Goal: Transaction & Acquisition: Subscribe to service/newsletter

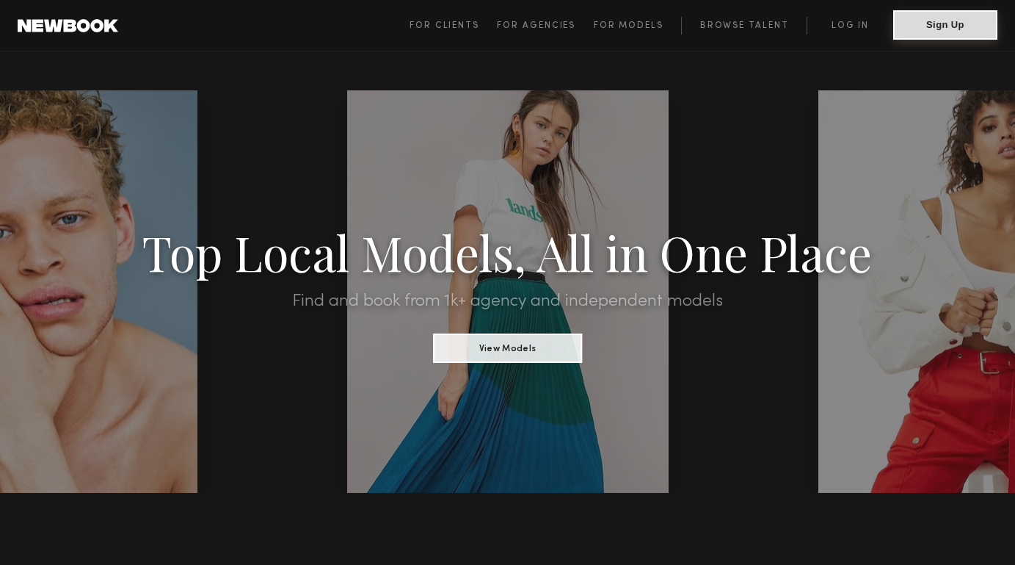
click at [912, 23] on button "Sign Up" at bounding box center [945, 24] width 104 height 29
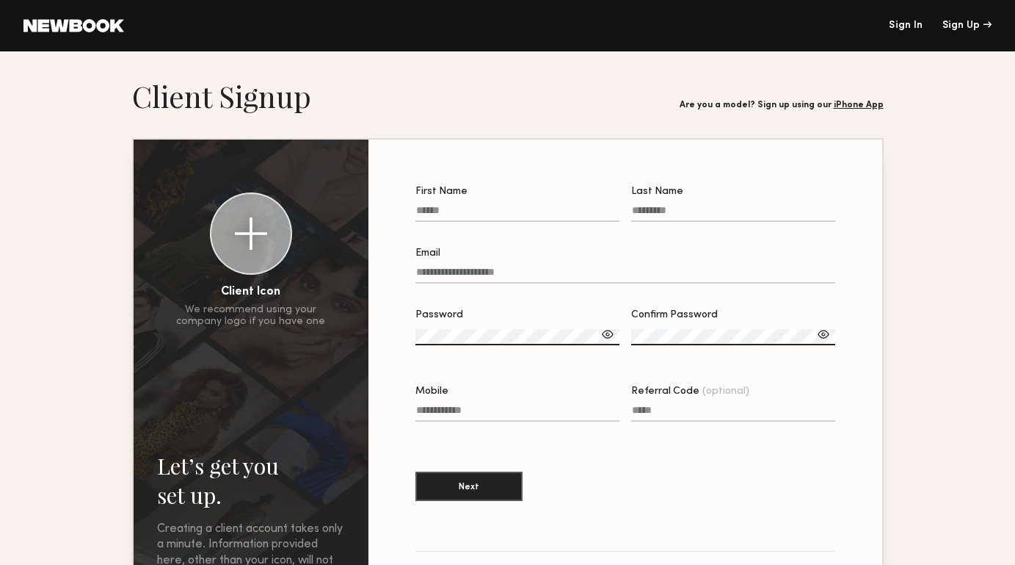
click at [515, 212] on input "First Name" at bounding box center [518, 213] width 204 height 17
type input "*******"
type input "******"
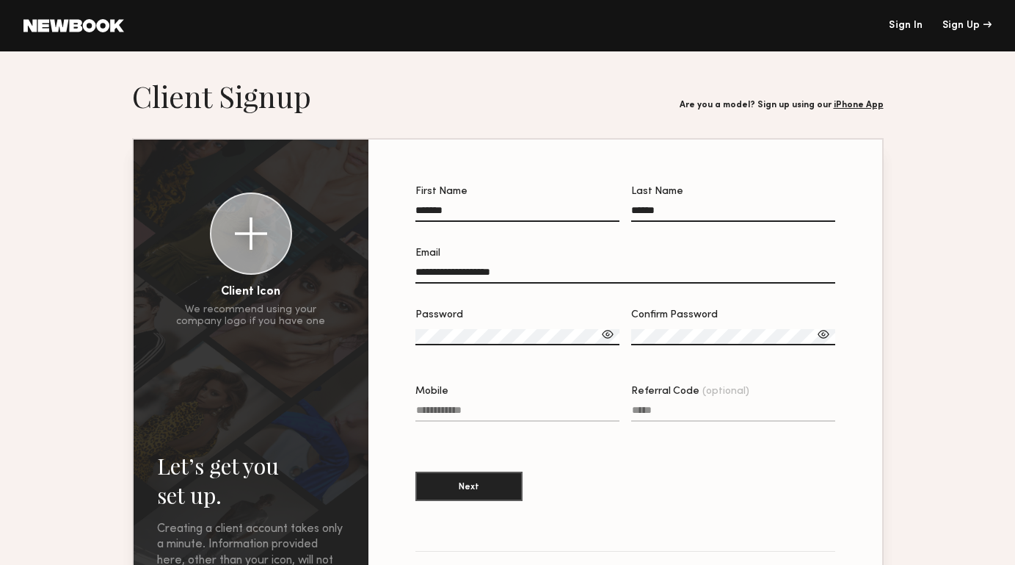
type input "**********"
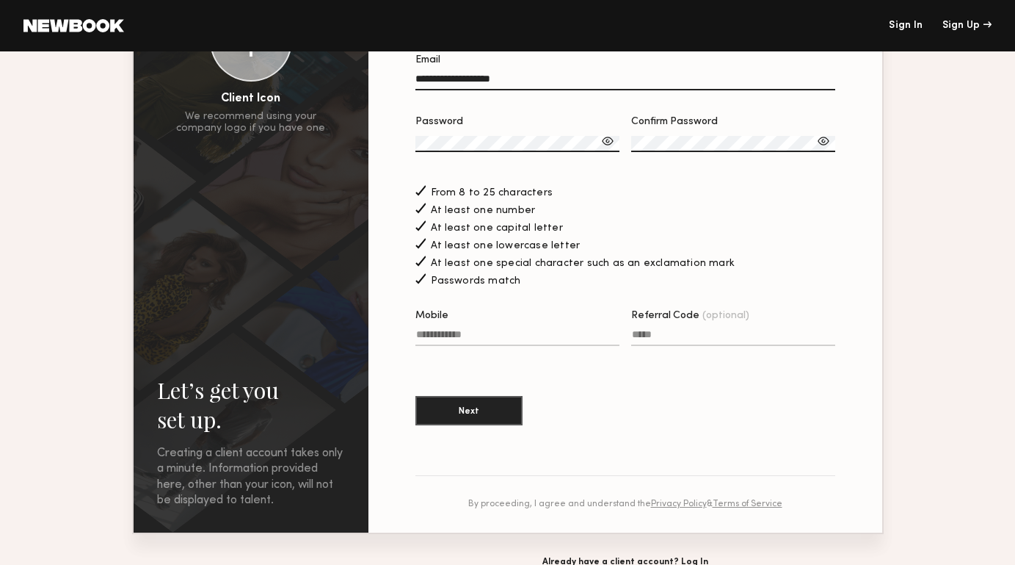
scroll to position [217, 0]
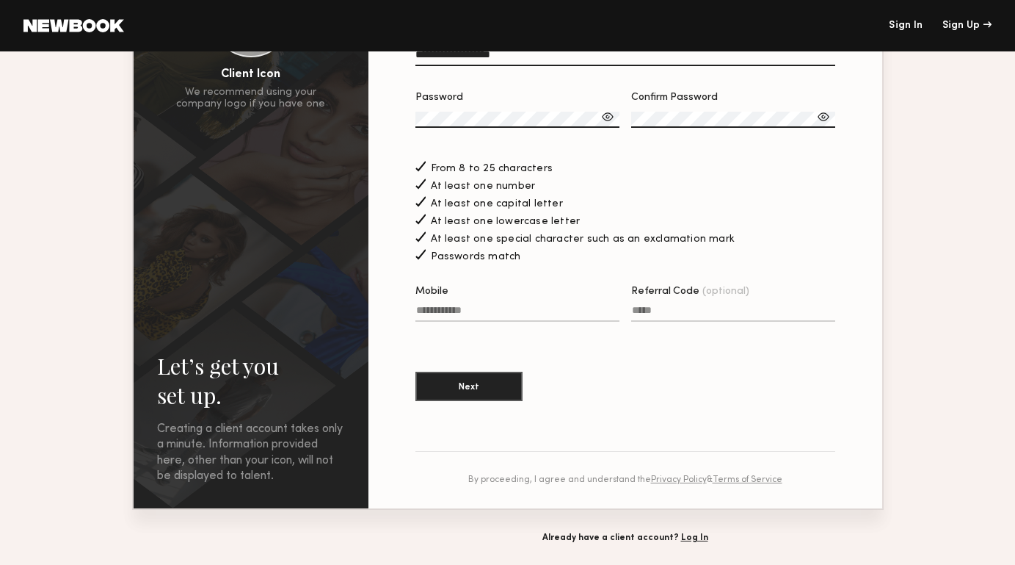
click at [485, 314] on input "Mobile" at bounding box center [518, 313] width 204 height 17
type input "**********"
click at [671, 322] on input "Referral Code (optional)" at bounding box center [733, 313] width 204 height 17
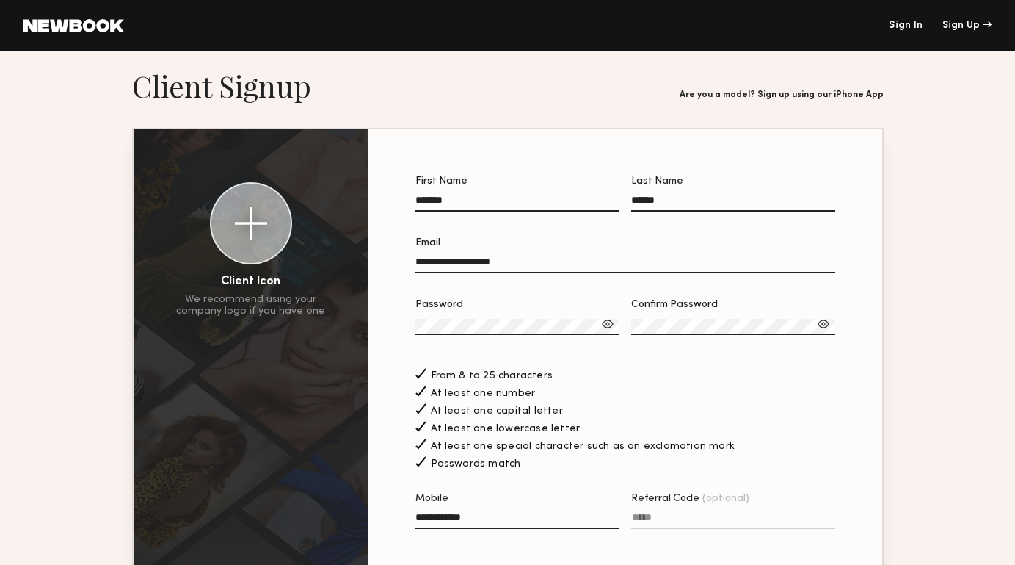
scroll to position [0, 0]
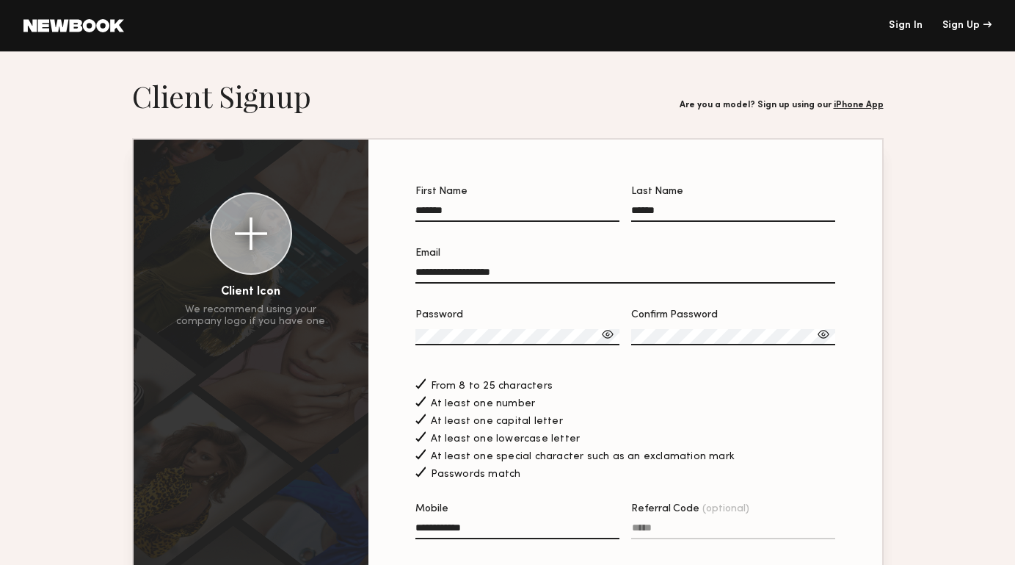
click at [264, 240] on div at bounding box center [251, 233] width 32 height 32
click at [260, 238] on div at bounding box center [251, 233] width 32 height 32
click at [250, 228] on div at bounding box center [251, 233] width 32 height 32
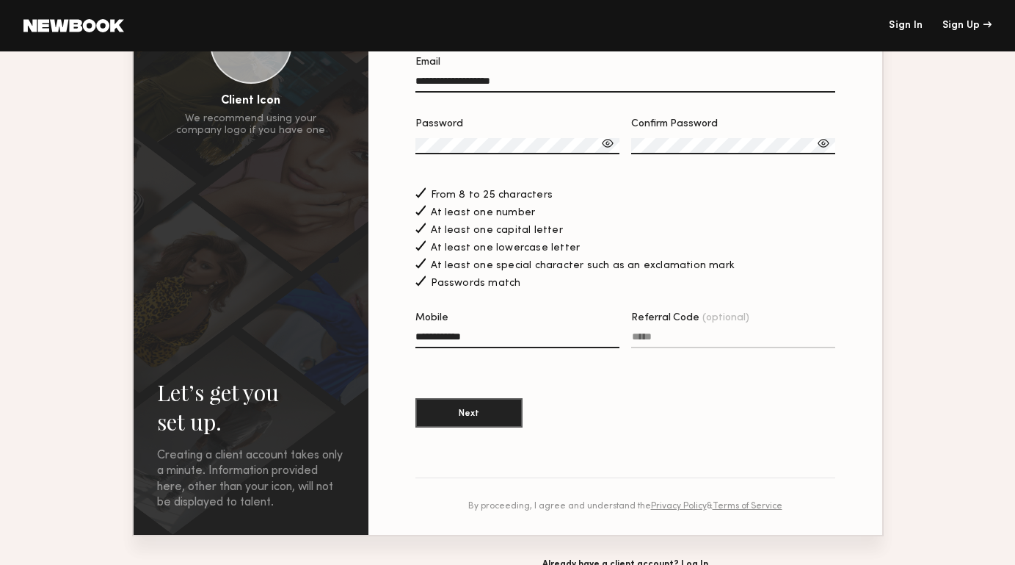
scroll to position [287, 0]
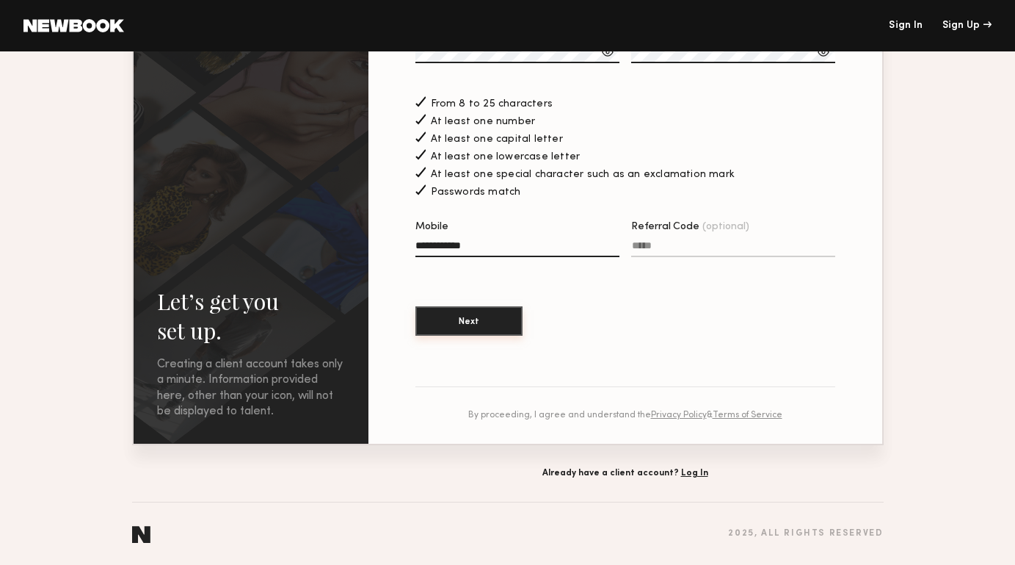
click at [461, 326] on button "Next" at bounding box center [469, 320] width 107 height 29
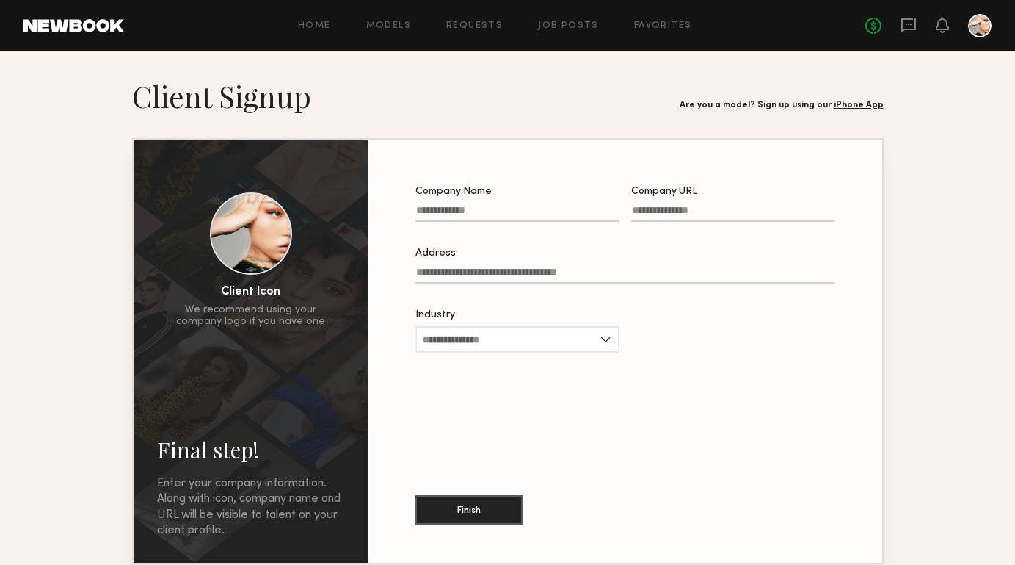
click at [523, 279] on input "Address" at bounding box center [626, 275] width 420 height 17
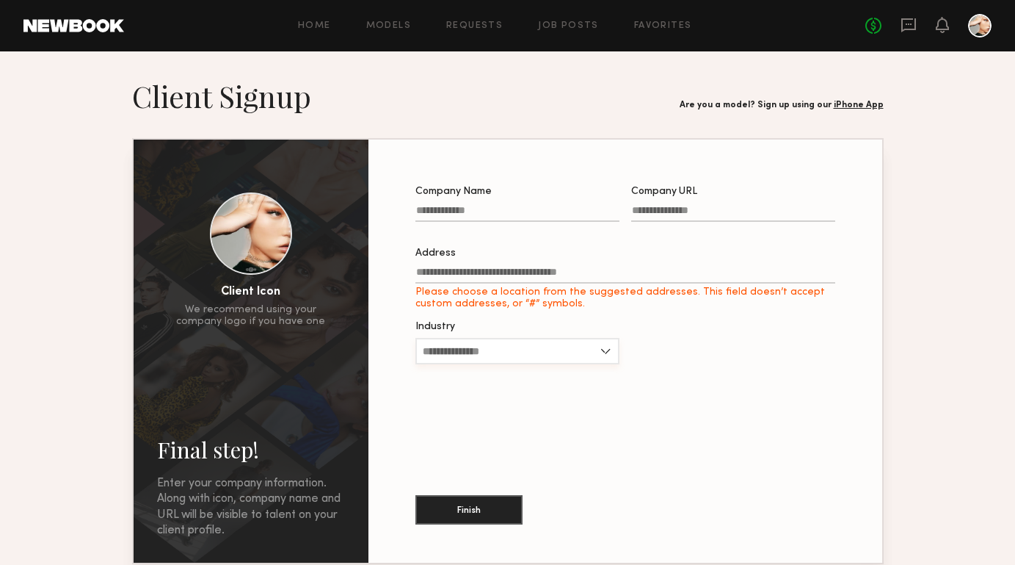
click at [537, 338] on div "Industry Advertising Apparel Cosmetics Entertainment Publishing CPG Other" at bounding box center [518, 350] width 204 height 57
click at [544, 356] on input "Industry" at bounding box center [518, 351] width 204 height 26
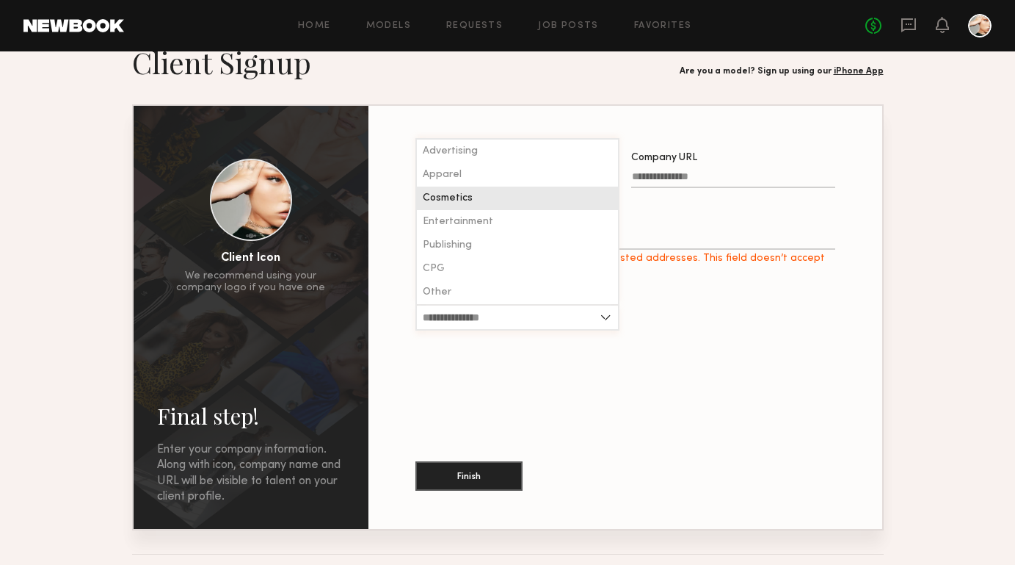
scroll to position [39, 0]
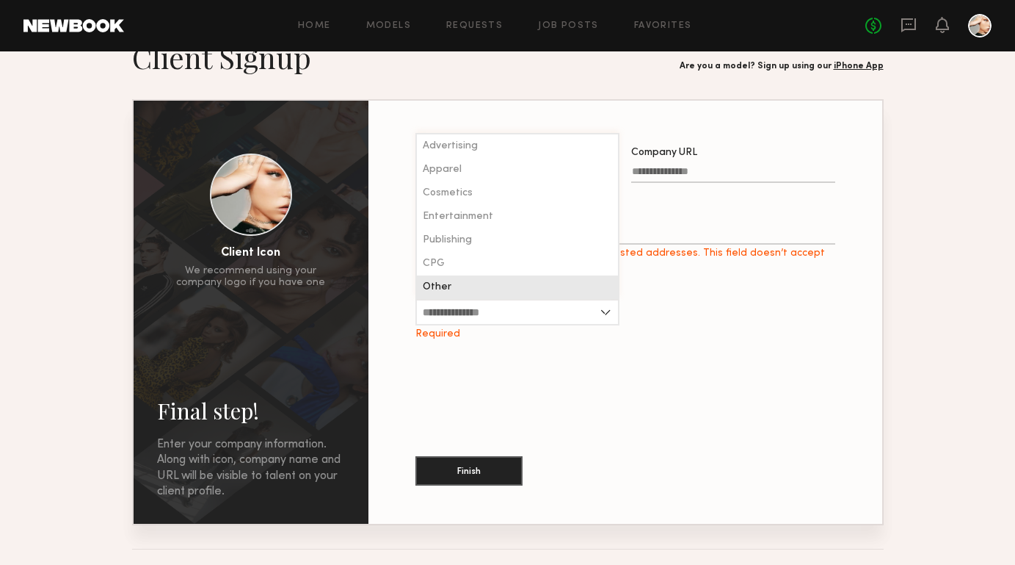
click at [537, 288] on div "Other" at bounding box center [517, 286] width 201 height 23
type input "*****"
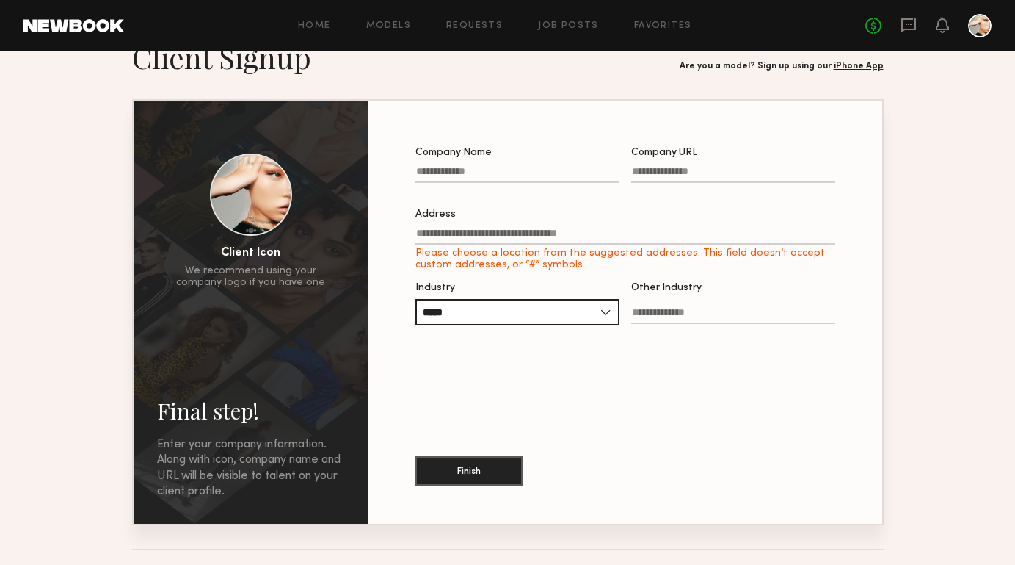
click at [553, 371] on div "Company Name Company URL Address Please choose a location from the suggested ad…" at bounding box center [625, 312] width 467 height 376
click at [484, 176] on input "Company Name" at bounding box center [518, 174] width 204 height 17
click at [496, 250] on label "Address Please choose a location from the suggested addresses. This field doesn…" at bounding box center [626, 240] width 420 height 62
click at [496, 244] on input "Address Please choose a location from the suggested addresses. This field doesn…" at bounding box center [626, 236] width 420 height 17
click at [479, 174] on input "Company Name Required" at bounding box center [518, 174] width 204 height 17
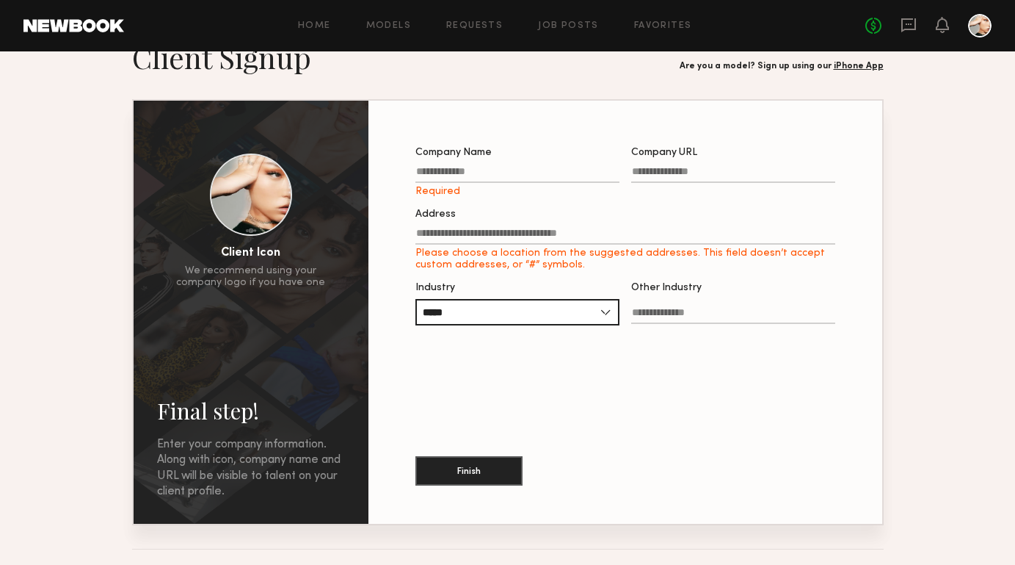
scroll to position [23, 0]
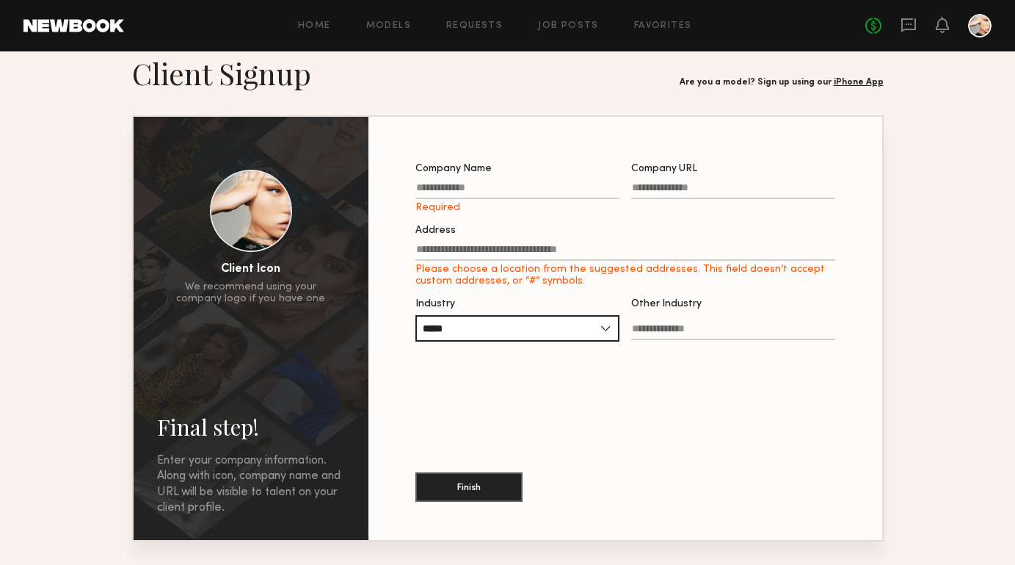
click at [846, 82] on link "iPhone App" at bounding box center [859, 82] width 50 height 9
click at [401, 23] on link "Models" at bounding box center [388, 26] width 45 height 10
click at [388, 26] on link "Models" at bounding box center [388, 26] width 45 height 10
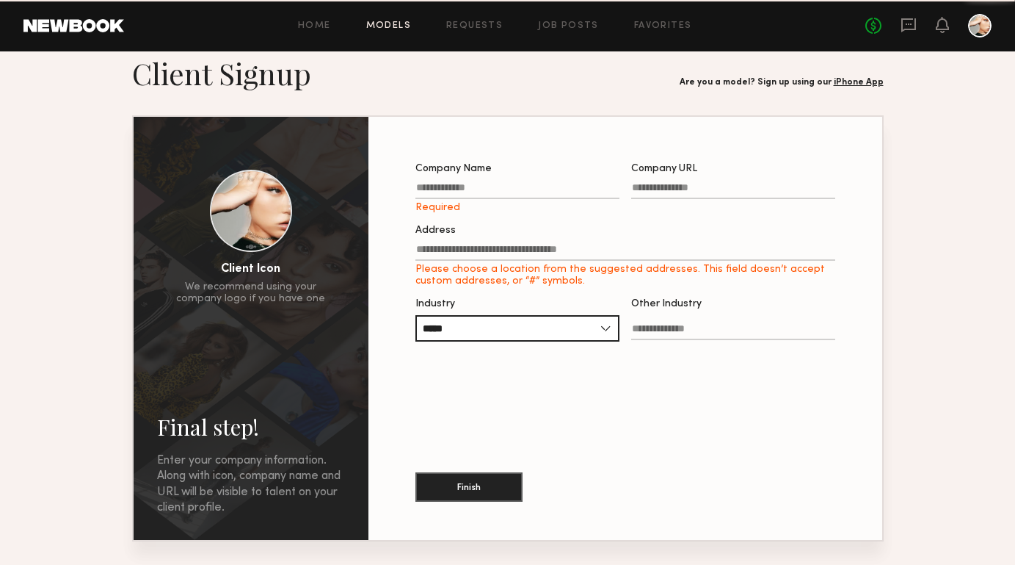
click at [388, 26] on link "Models" at bounding box center [388, 26] width 45 height 10
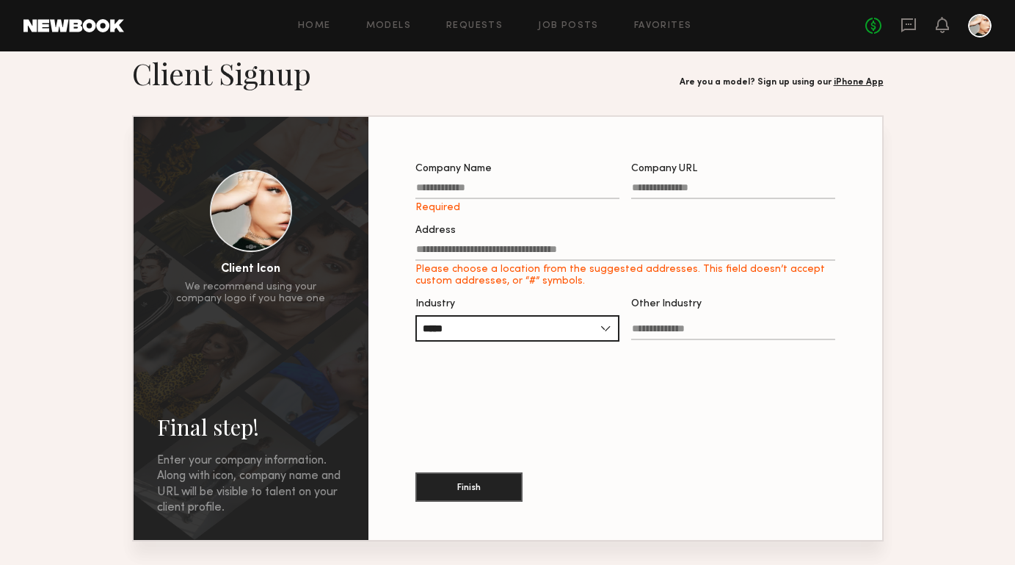
scroll to position [86, 0]
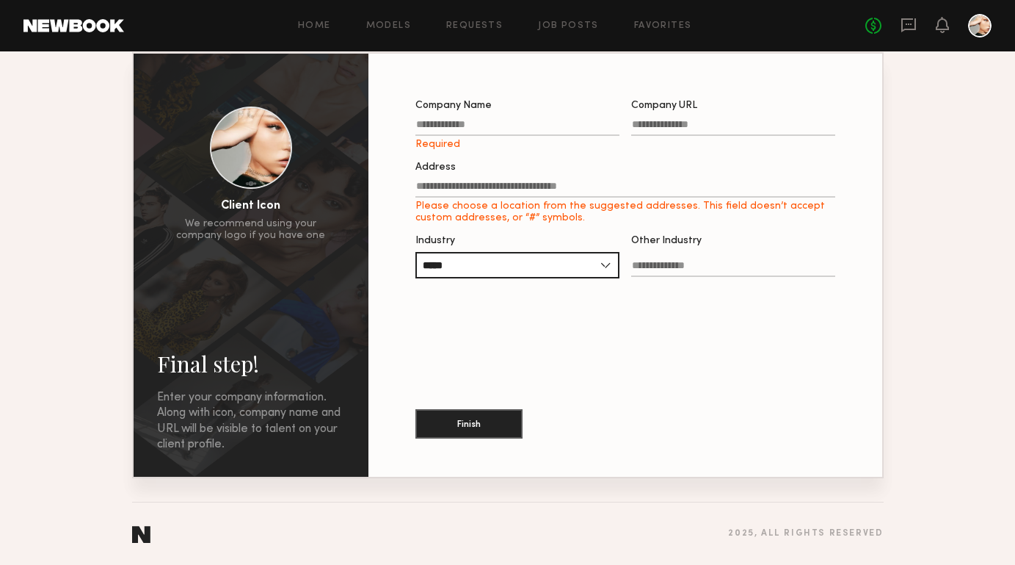
click at [46, 29] on link at bounding box center [73, 25] width 101 height 13
click at [410, 21] on link "Models" at bounding box center [388, 26] width 45 height 10
click at [926, 81] on section "Final step! Enter your company information. Along with icon, company name and U…" at bounding box center [507, 235] width 1015 height 486
click at [975, 21] on div at bounding box center [979, 25] width 23 height 23
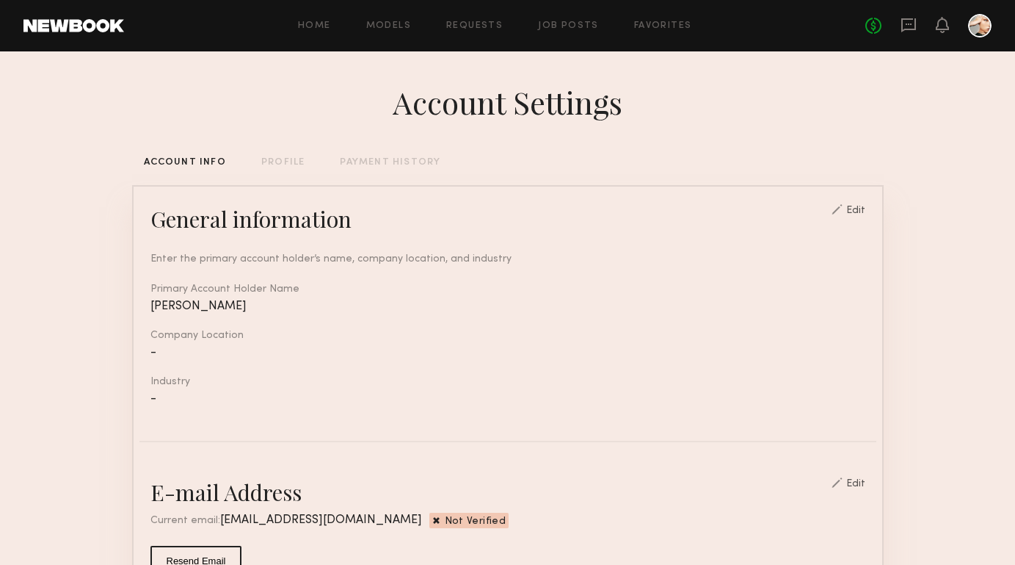
click at [284, 162] on div "PROFILE" at bounding box center [282, 163] width 43 height 10
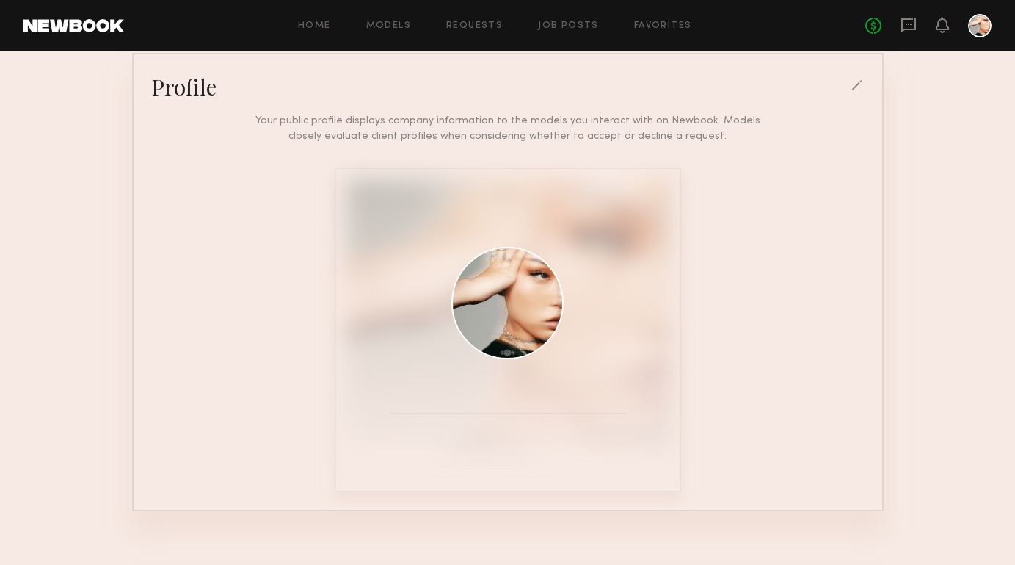
scroll to position [152, 0]
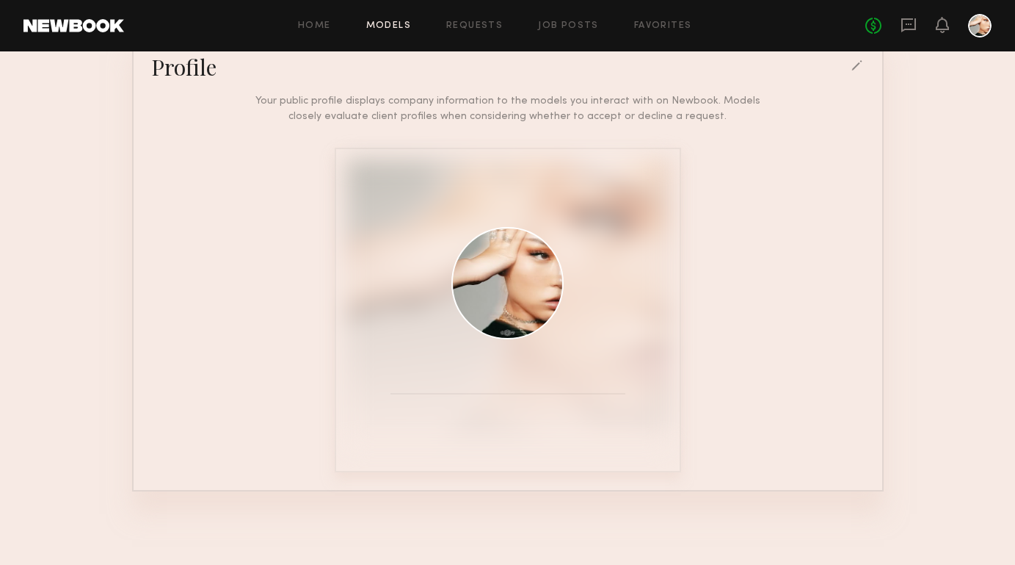
click at [399, 23] on link "Models" at bounding box center [388, 26] width 45 height 10
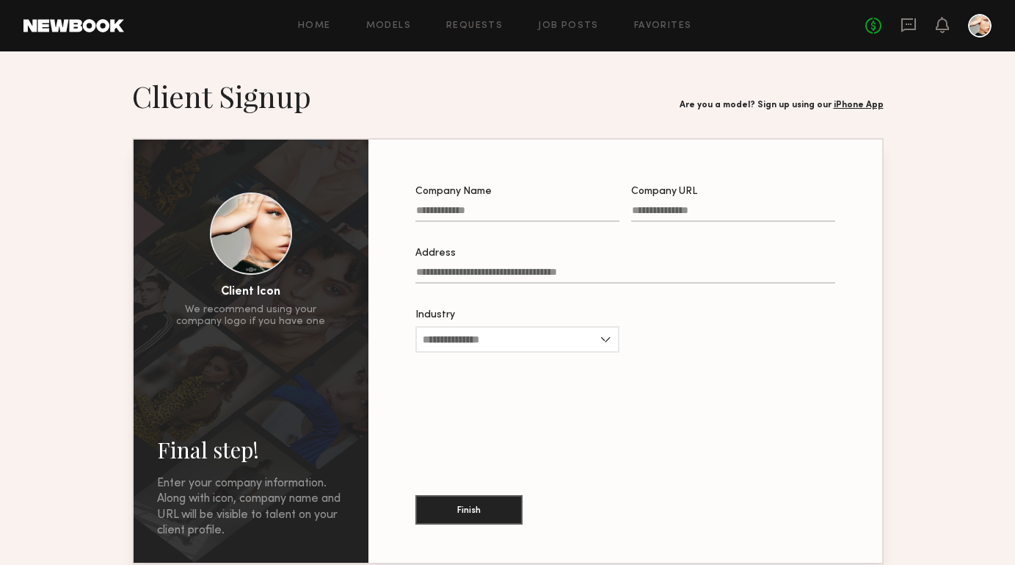
click at [858, 108] on link "iPhone App" at bounding box center [859, 105] width 50 height 9
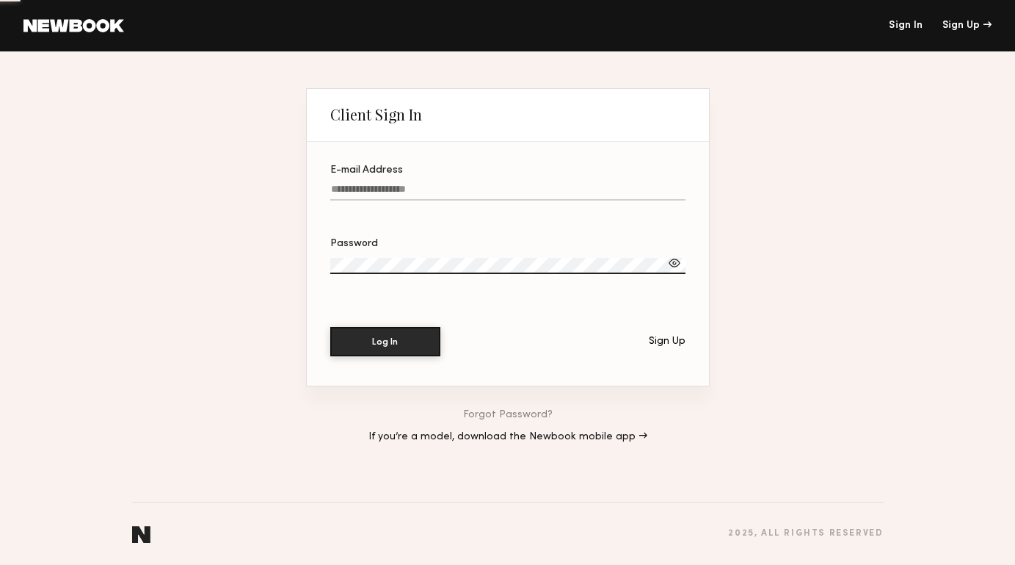
type input "**********"
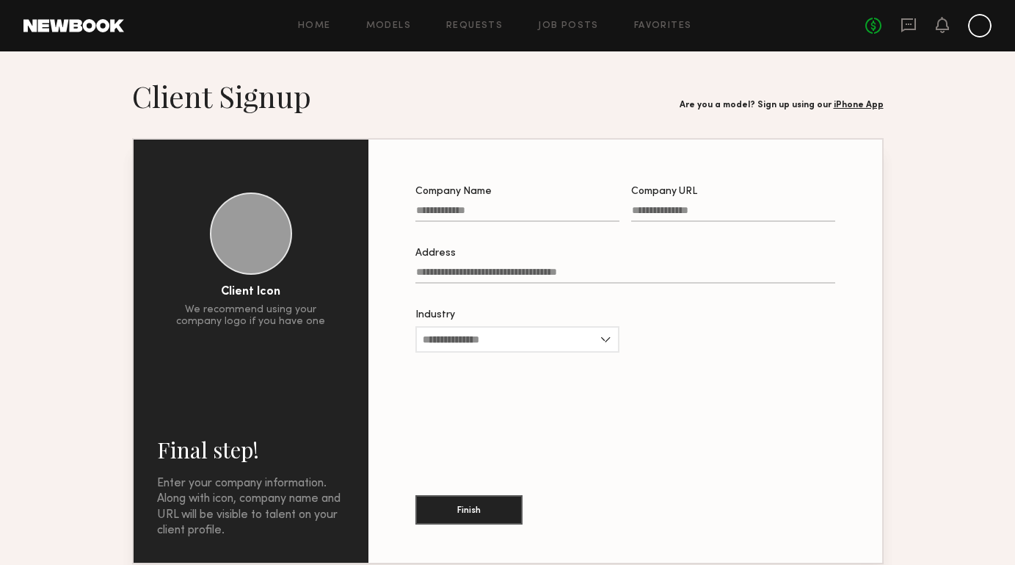
scroll to position [86, 0]
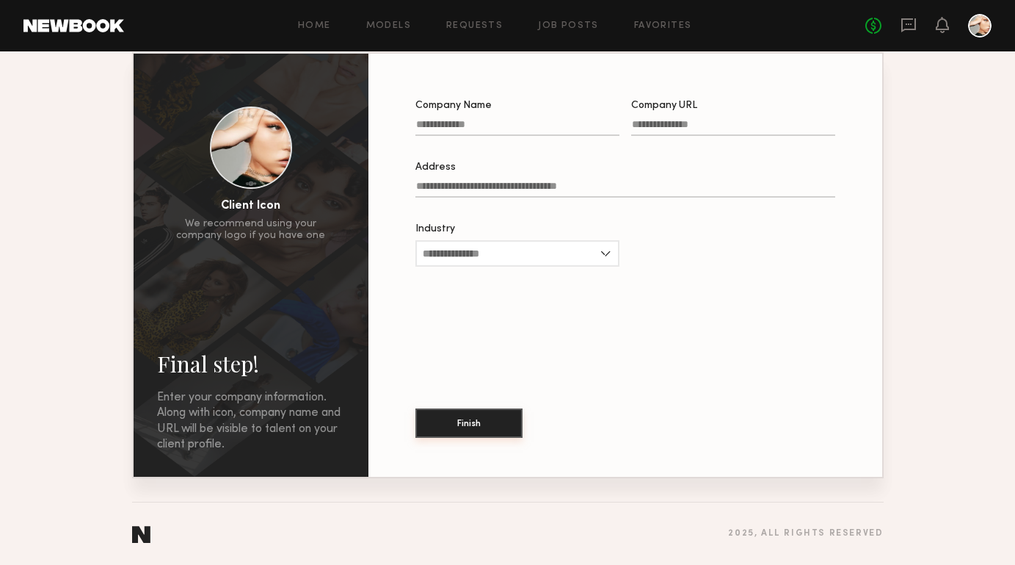
click at [454, 423] on button "Finish" at bounding box center [469, 422] width 107 height 29
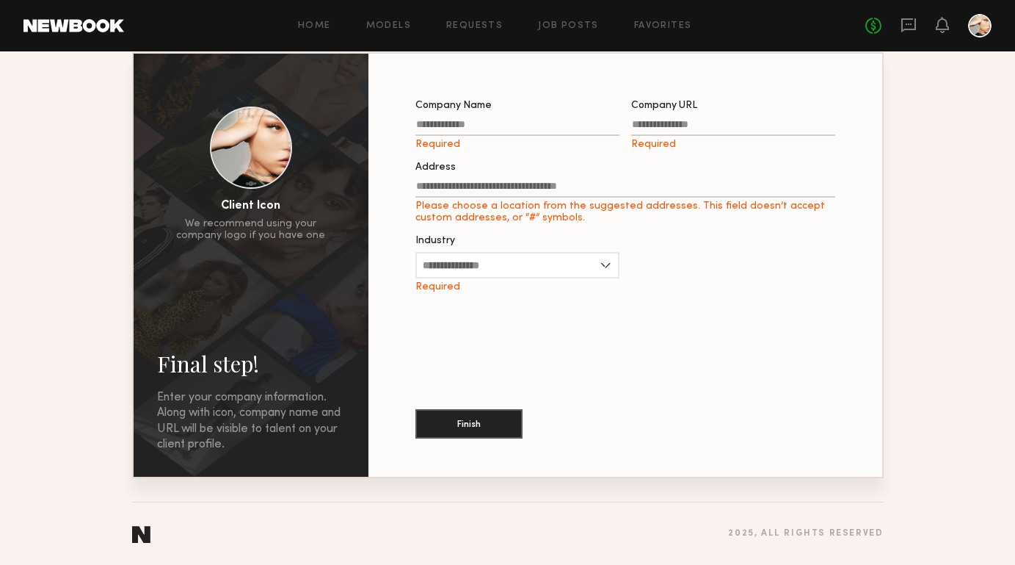
scroll to position [0, 0]
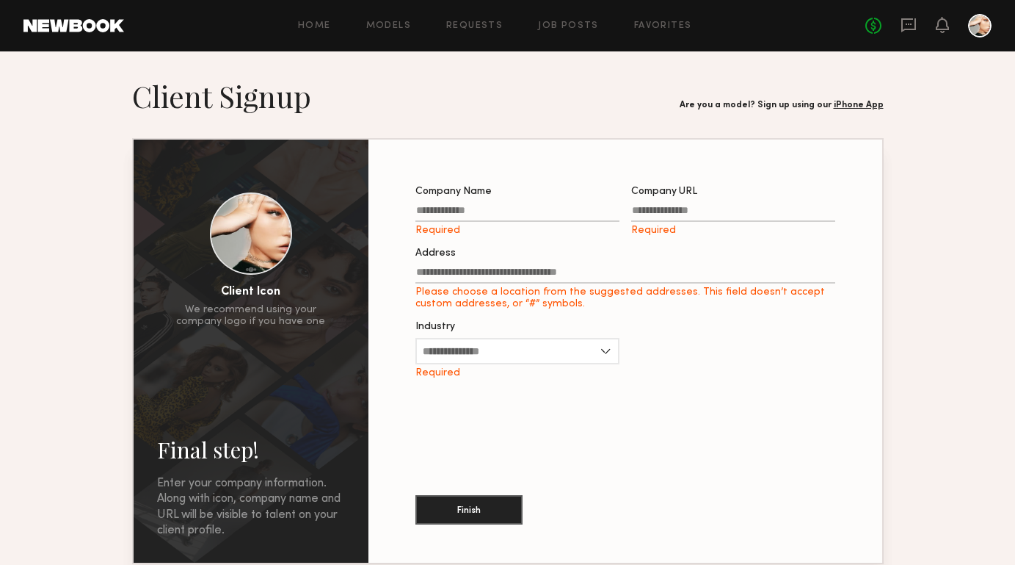
click at [978, 26] on div at bounding box center [979, 25] width 23 height 23
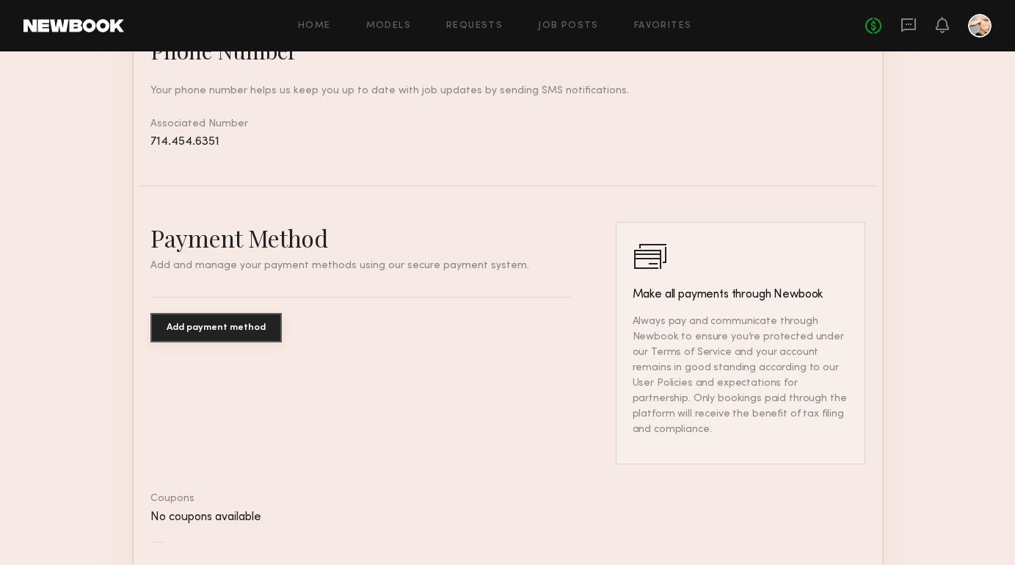
scroll to position [841, 0]
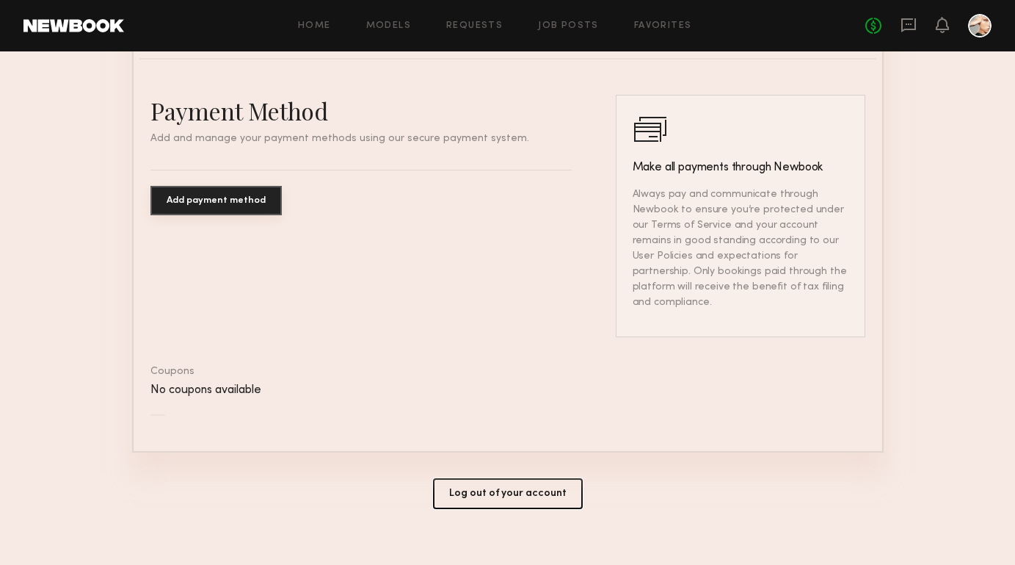
click at [539, 478] on button "Log out of your account" at bounding box center [508, 493] width 150 height 31
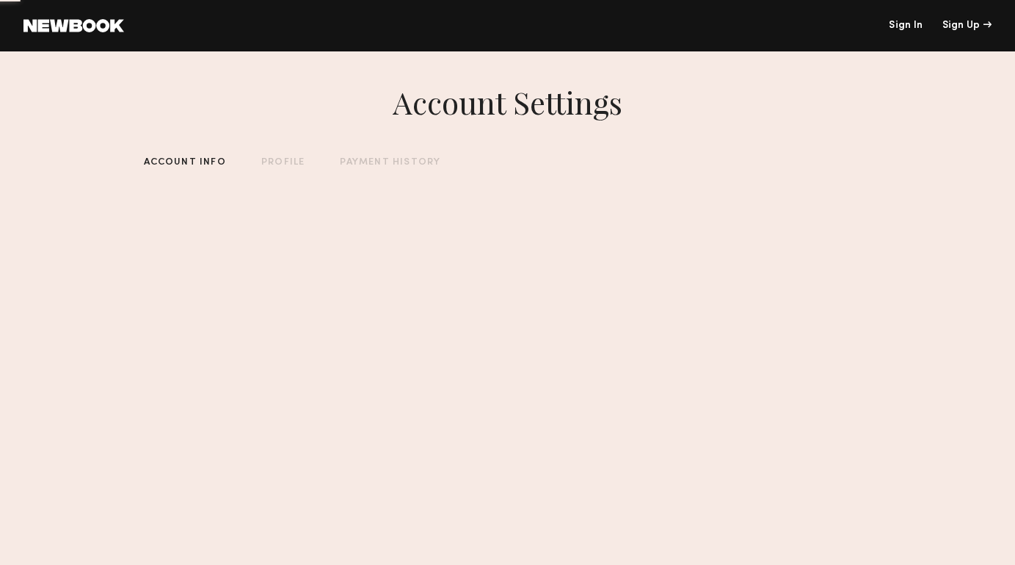
scroll to position [0, 0]
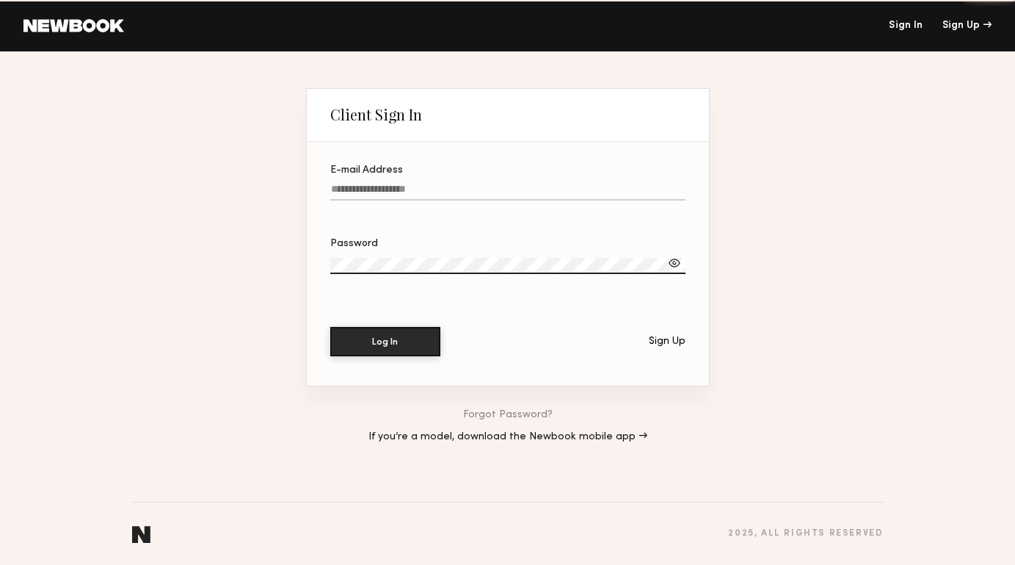
type input "**********"
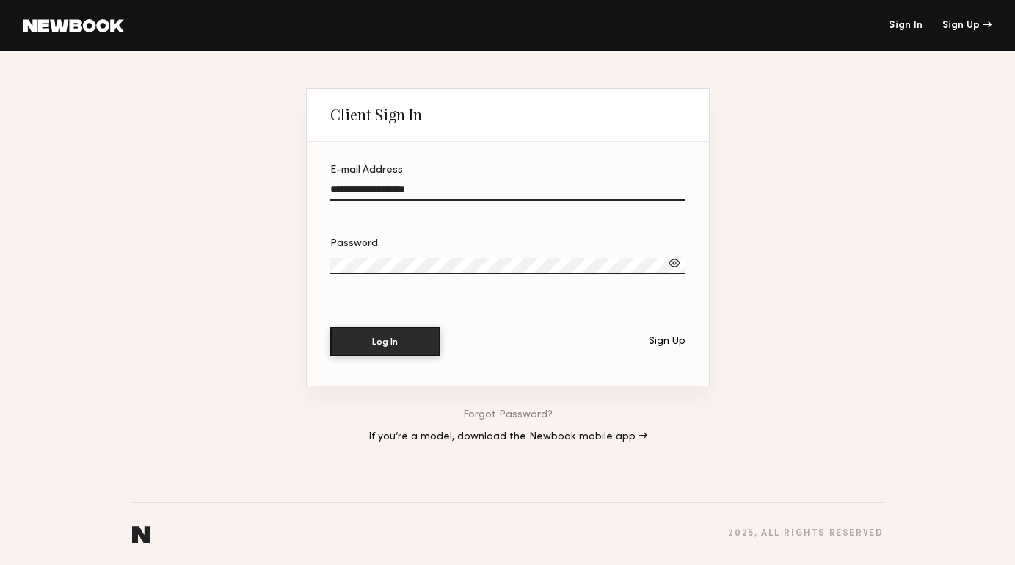
click at [548, 441] on link "If you’re a model, download the Newbook mobile app →" at bounding box center [508, 437] width 279 height 10
